Goal: Information Seeking & Learning: Learn about a topic

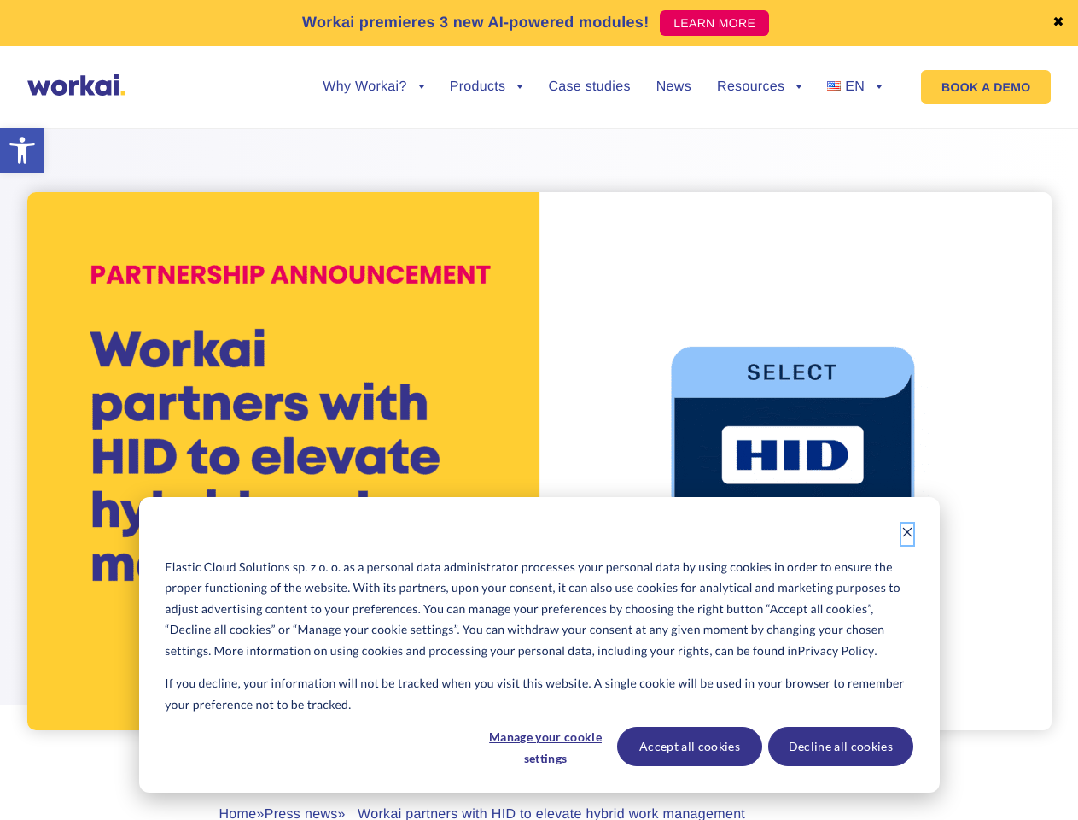
click at [908, 534] on icon "Dismiss cookie banner" at bounding box center [908, 532] width 12 height 12
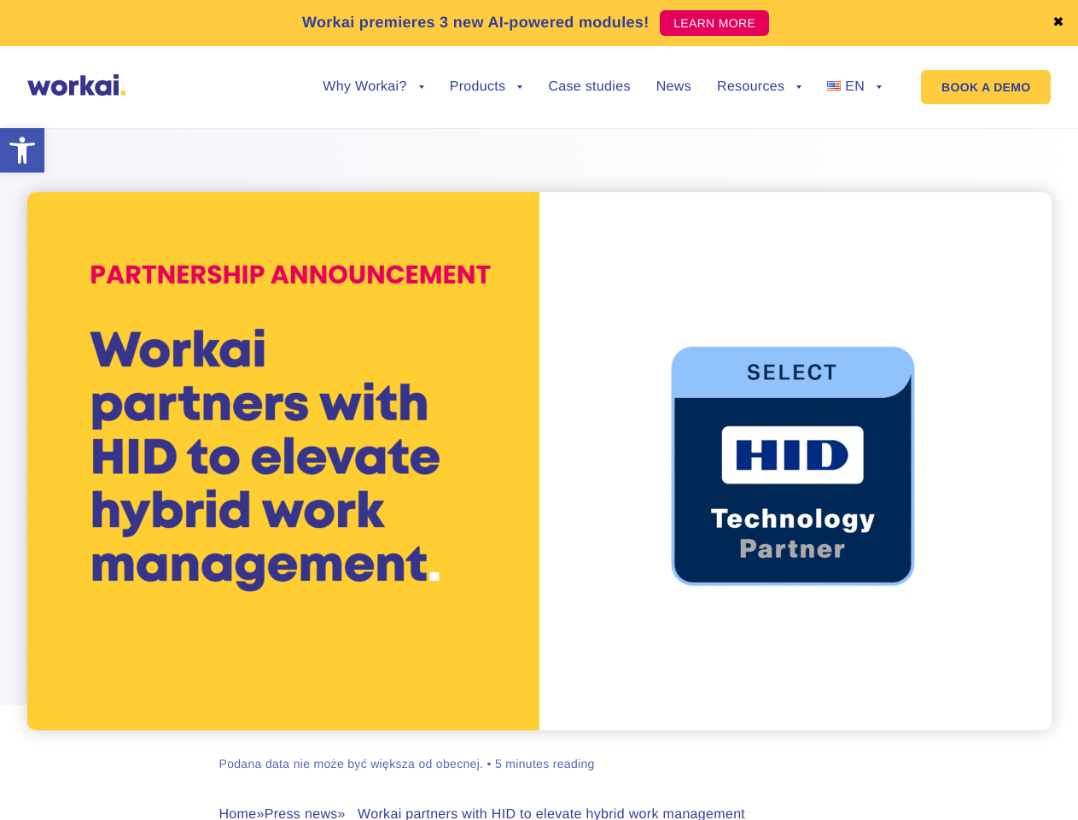
click at [545, 746] on div "[PERSON_NAME] Podana data nie może być większa od obecnej. • 5 minutes reading …" at bounding box center [540, 513] width 948 height 813
click at [689, 746] on div "[PERSON_NAME] Podana data nie może być większa od obecnej. • 5 minutes reading …" at bounding box center [540, 513] width 948 height 813
click at [840, 746] on div "[PERSON_NAME] Podana data nie może być większa od obecnej. • 5 minutes reading …" at bounding box center [540, 513] width 948 height 813
click at [1059, 23] on link "✖" at bounding box center [1059, 23] width 12 height 14
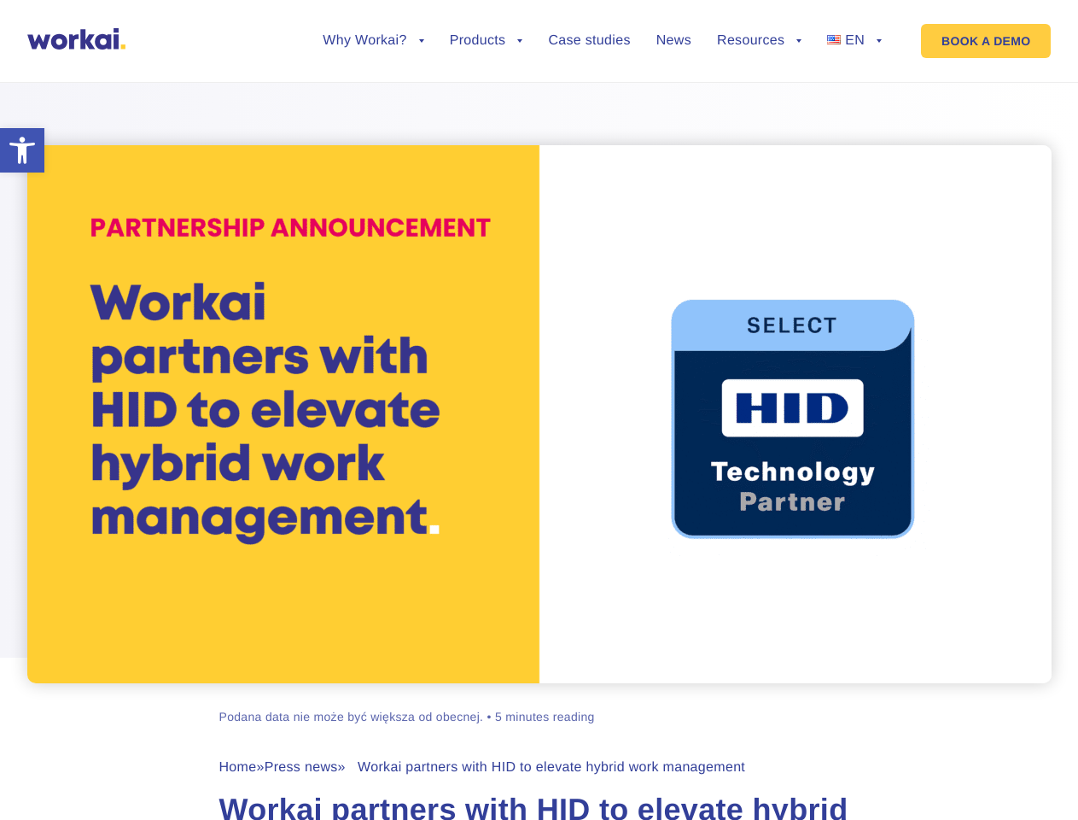
click at [373, 100] on div at bounding box center [539, 371] width 1078 height 623
click at [373, 87] on div at bounding box center [539, 371] width 1078 height 623
click at [487, 100] on div at bounding box center [539, 371] width 1078 height 623
click at [759, 100] on div at bounding box center [539, 371] width 1078 height 623
click at [759, 87] on div at bounding box center [539, 371] width 1078 height 623
